Goal: Information Seeking & Learning: Learn about a topic

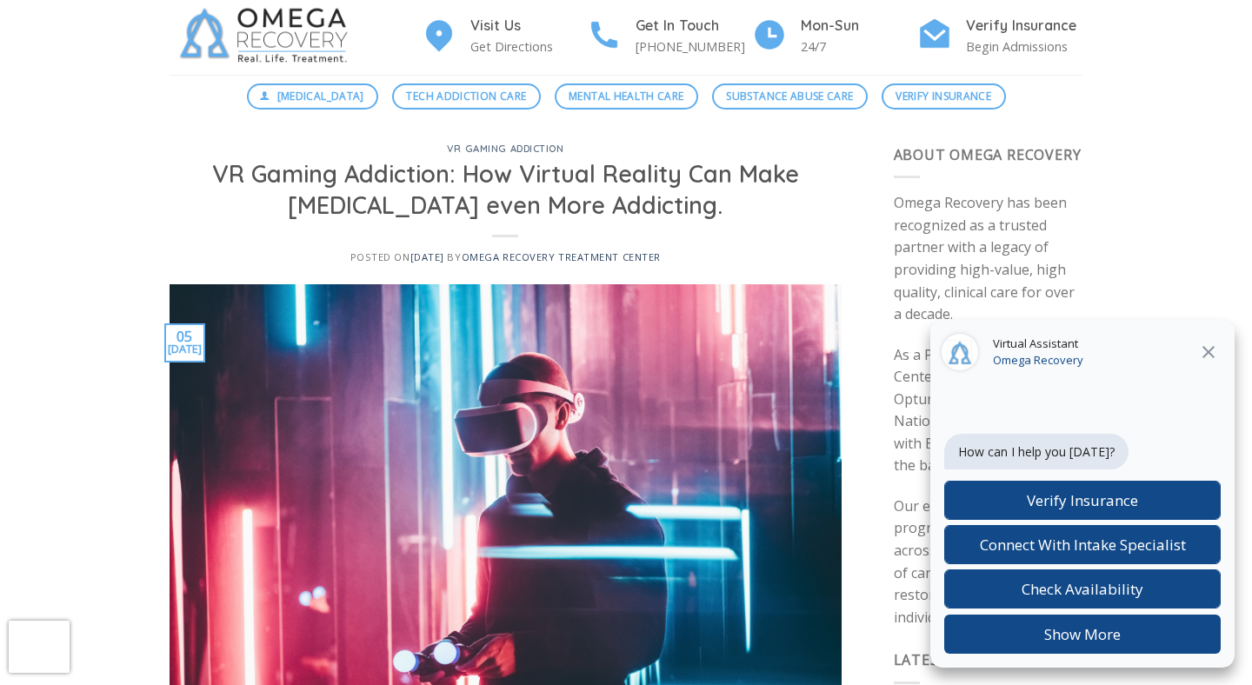
scroll to position [83, 0]
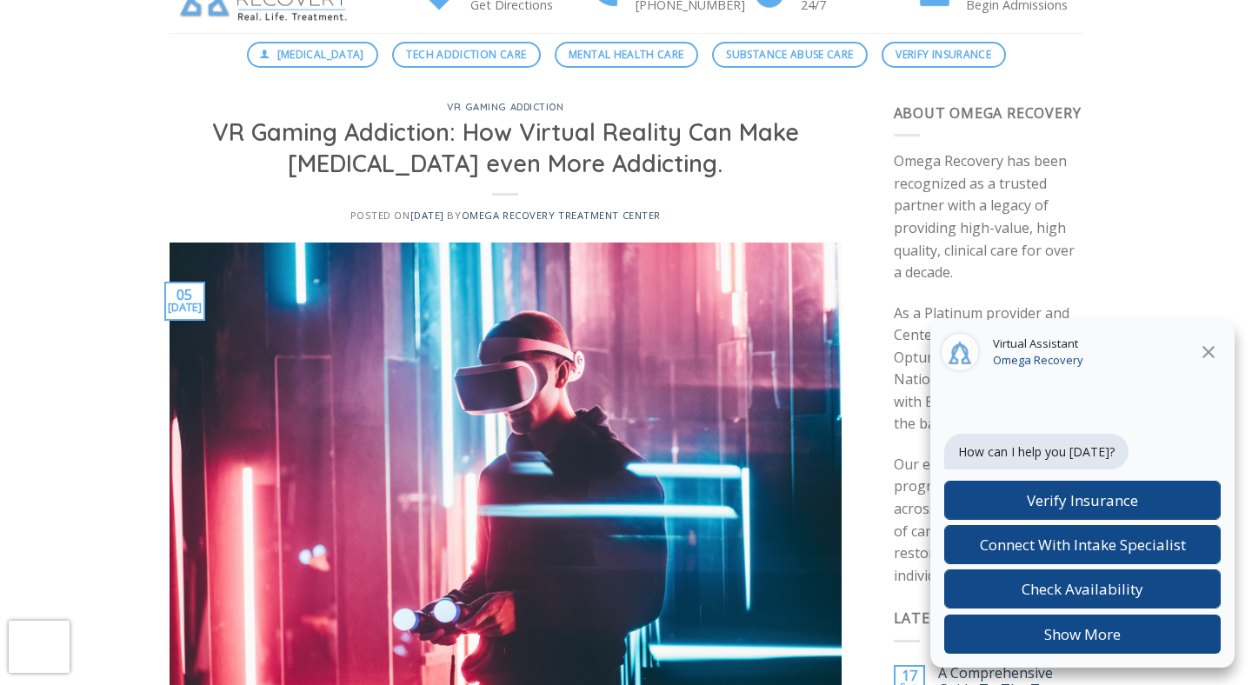
click at [1202, 357] on icon at bounding box center [1209, 352] width 21 height 21
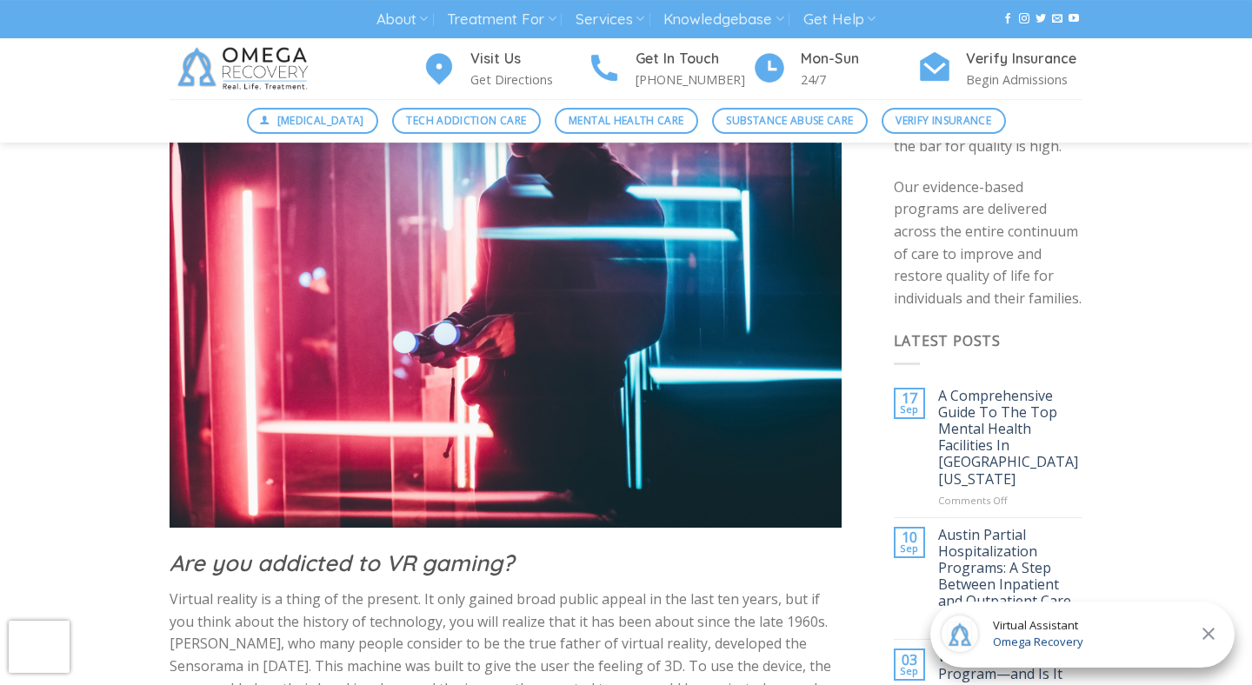
scroll to position [0, 0]
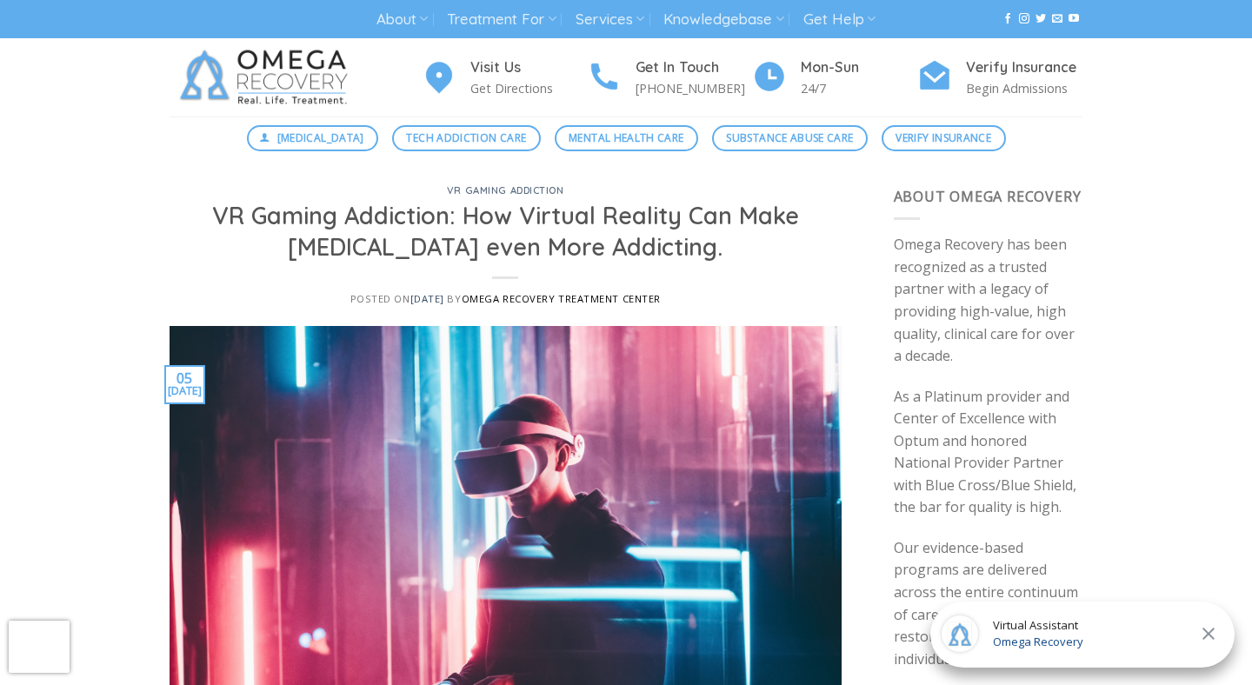
click at [483, 298] on link "Omega Recovery Treatment Center" at bounding box center [561, 298] width 199 height 13
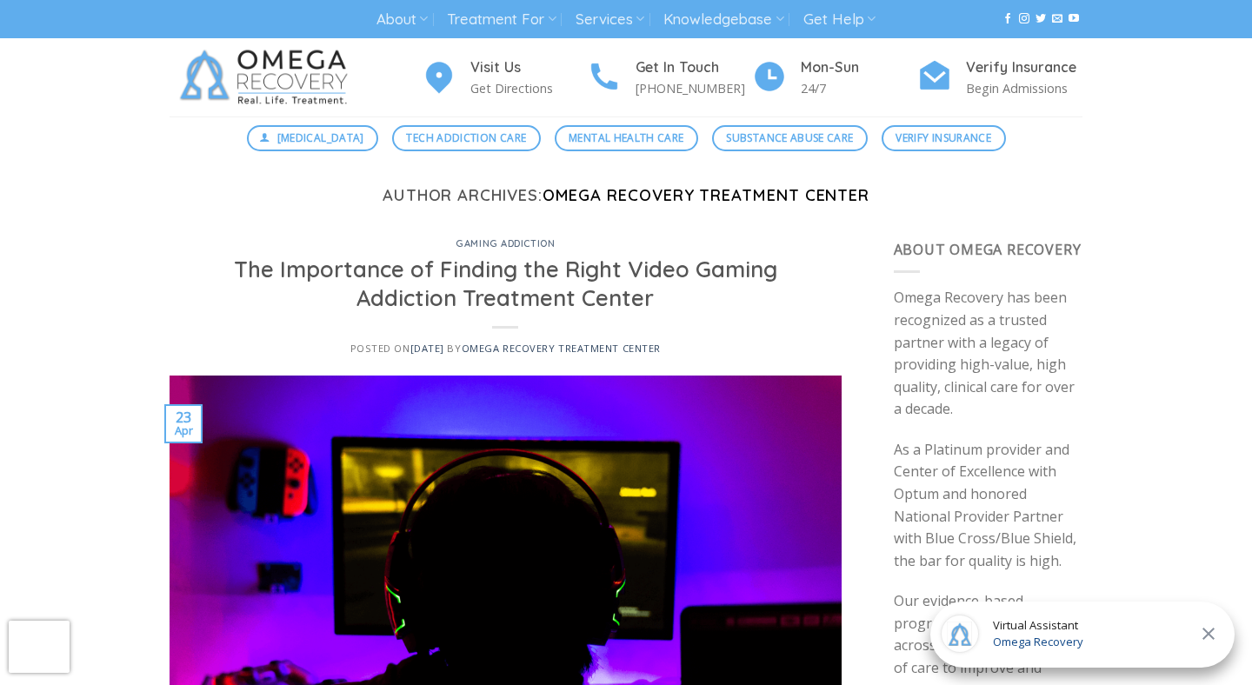
click at [553, 197] on link "Omega Recovery Treatment Center" at bounding box center [707, 195] width 328 height 20
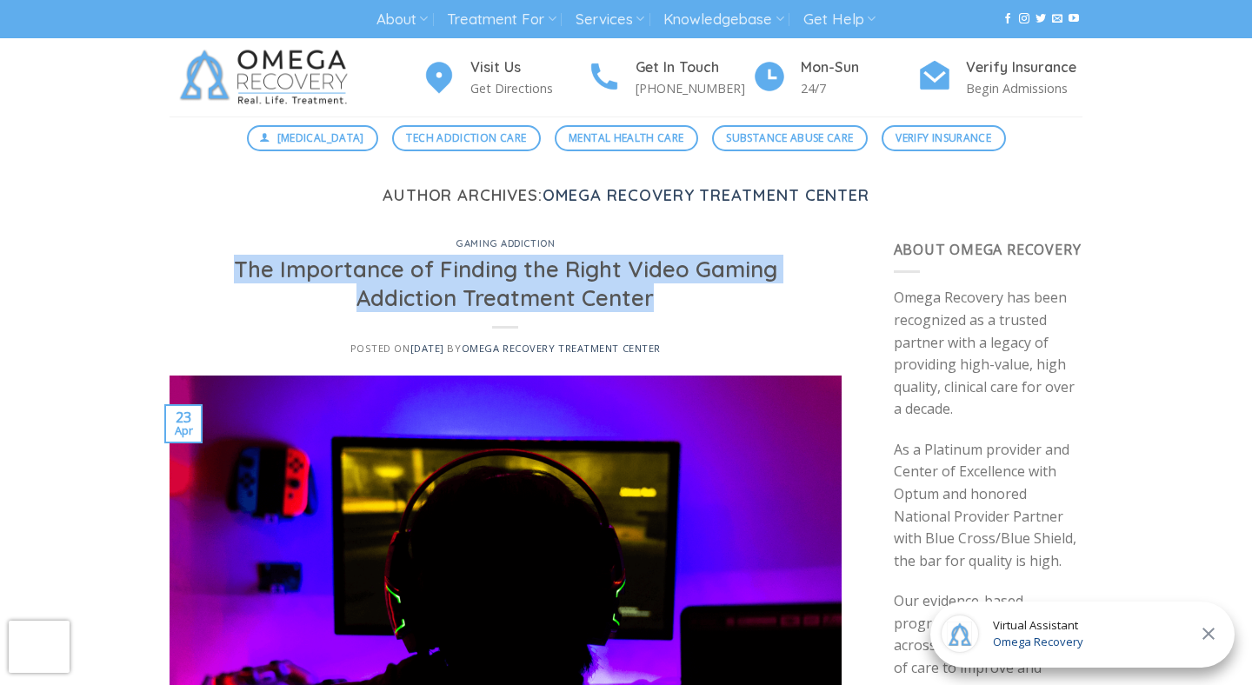
drag, startPoint x: 658, startPoint y: 302, endPoint x: 230, endPoint y: 264, distance: 430.5
click at [230, 264] on h2 "The Importance of Finding the Right Video Gaming Addiction Treatment Center" at bounding box center [505, 284] width 631 height 58
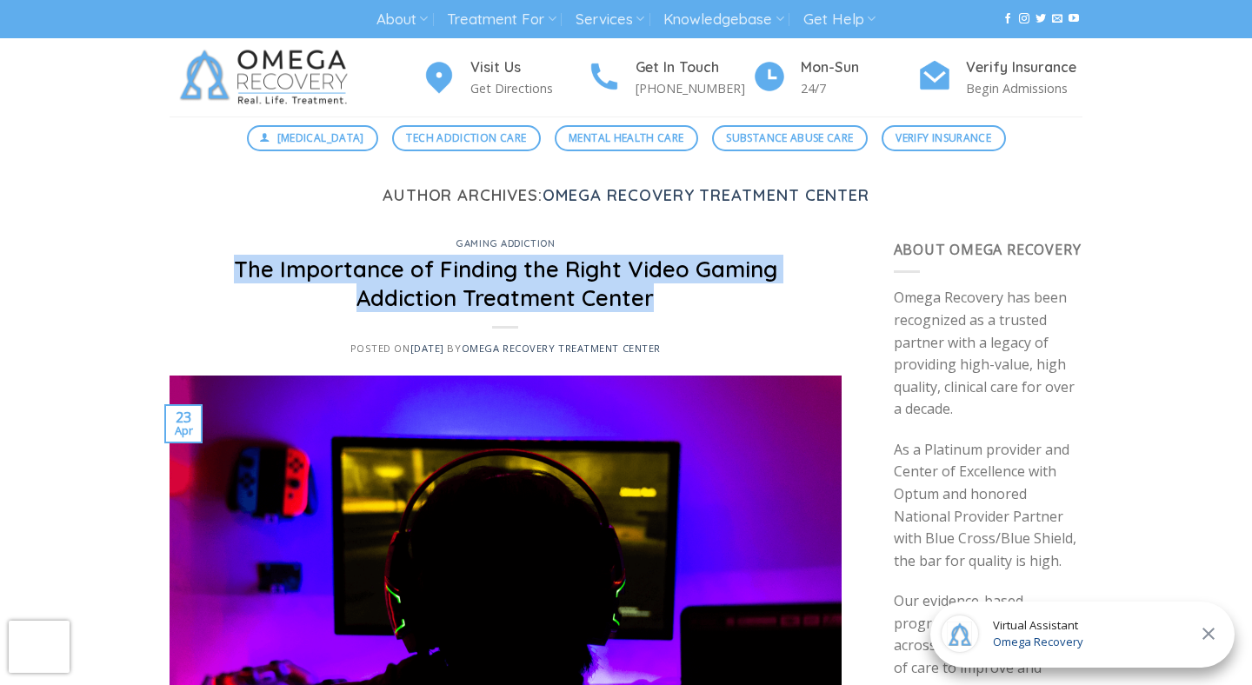
copy link "The Importance of Finding the Right Video Gaming Addiction Treatment Center"
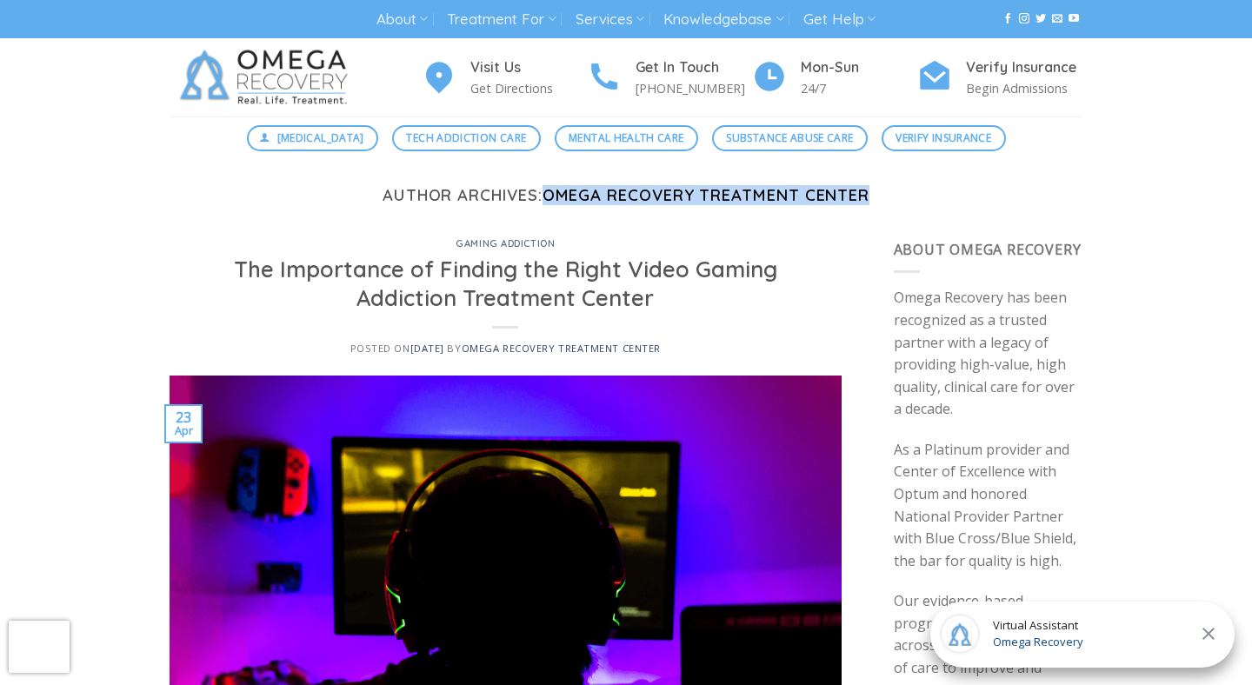
drag, startPoint x: 876, startPoint y: 201, endPoint x: 549, endPoint y: 195, distance: 327.1
click at [549, 195] on h1 "Author Archives: Omega Recovery Treatment Center" at bounding box center [626, 195] width 913 height 19
copy link "Omega Recovery Treatment Center"
drag, startPoint x: 391, startPoint y: 345, endPoint x: 464, endPoint y: 347, distance: 74.0
click at [444, 347] on span "Posted on April 23, 2025 April 23, 2025" at bounding box center [398, 348] width 94 height 13
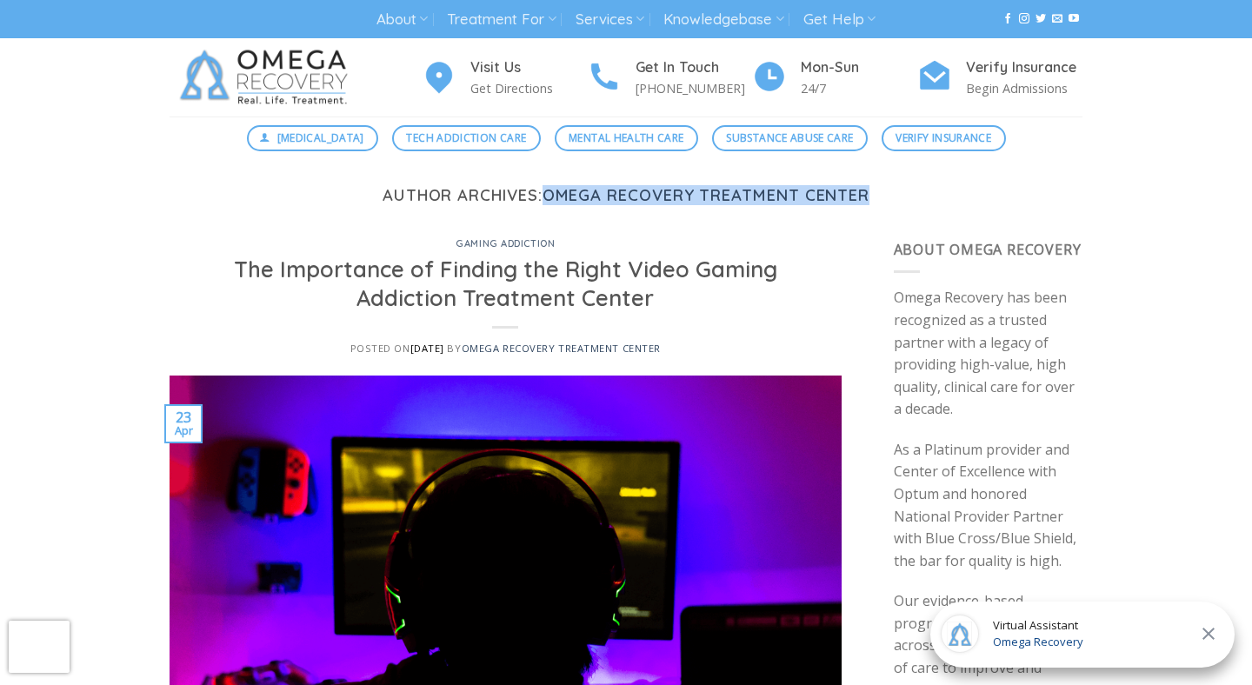
copy span "[DATE]"
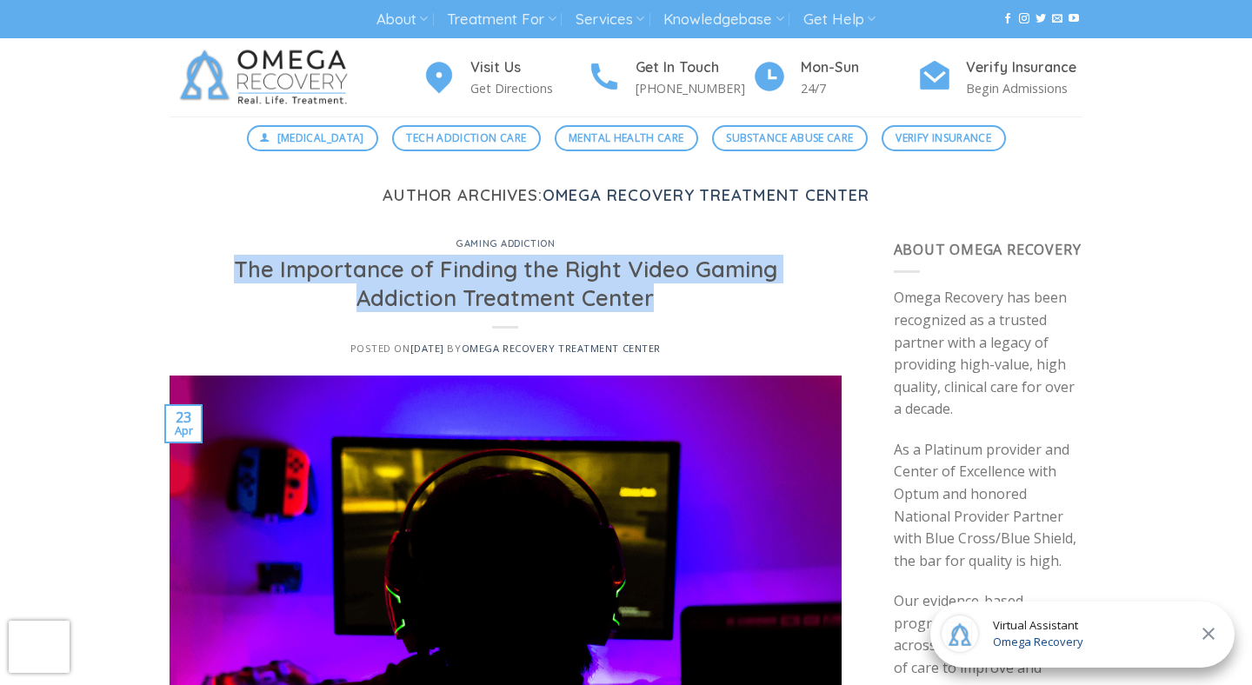
drag, startPoint x: 231, startPoint y: 260, endPoint x: 745, endPoint y: 306, distance: 515.2
click at [745, 306] on h2 "The Importance of Finding the Right Video Gaming Addiction Treatment Center" at bounding box center [505, 284] width 631 height 58
